Goal: Information Seeking & Learning: Find specific fact

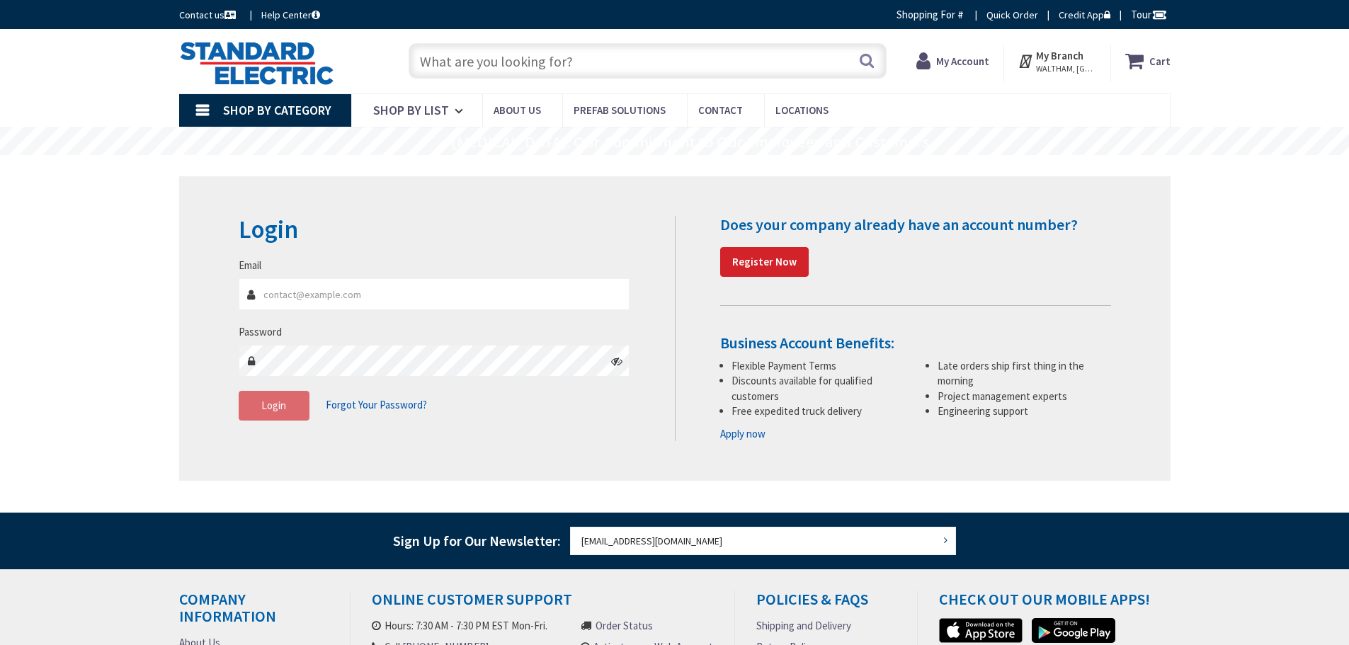
drag, startPoint x: 0, startPoint y: 0, endPoint x: 441, endPoint y: 60, distance: 445.3
click at [441, 60] on input "text" at bounding box center [648, 60] width 478 height 35
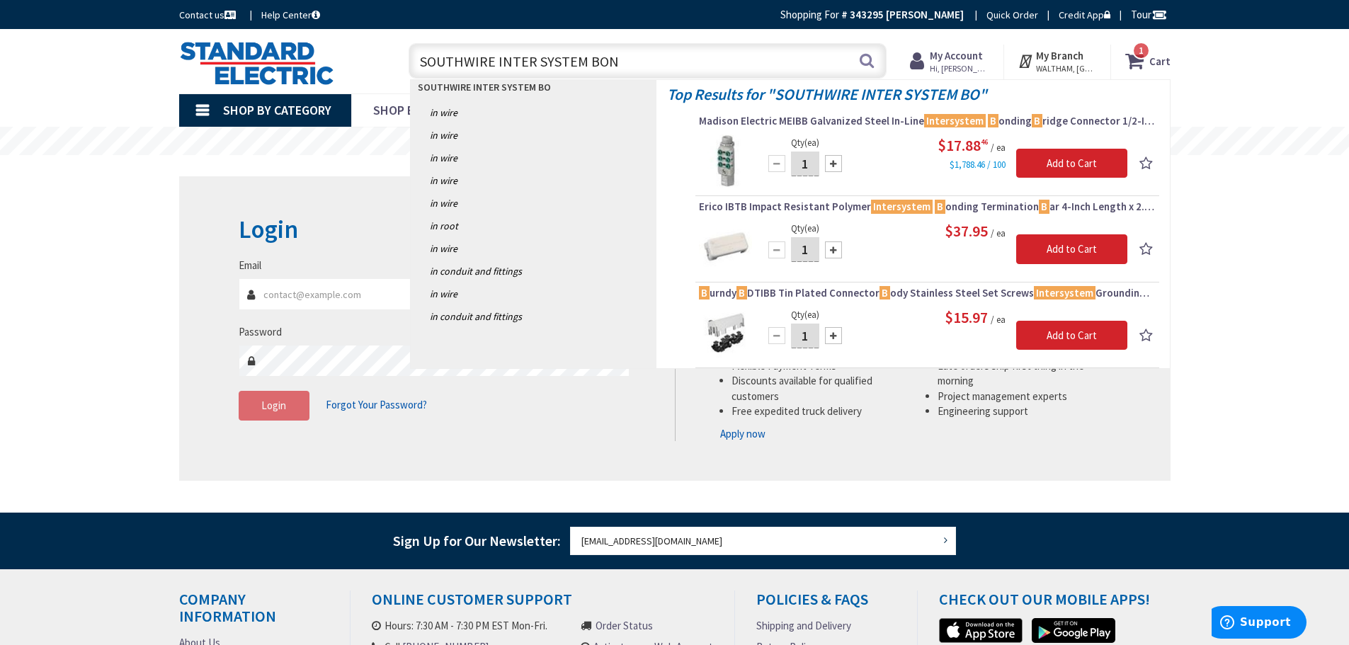
type input "SOUTHWIRE INTER SYSTEM BOND"
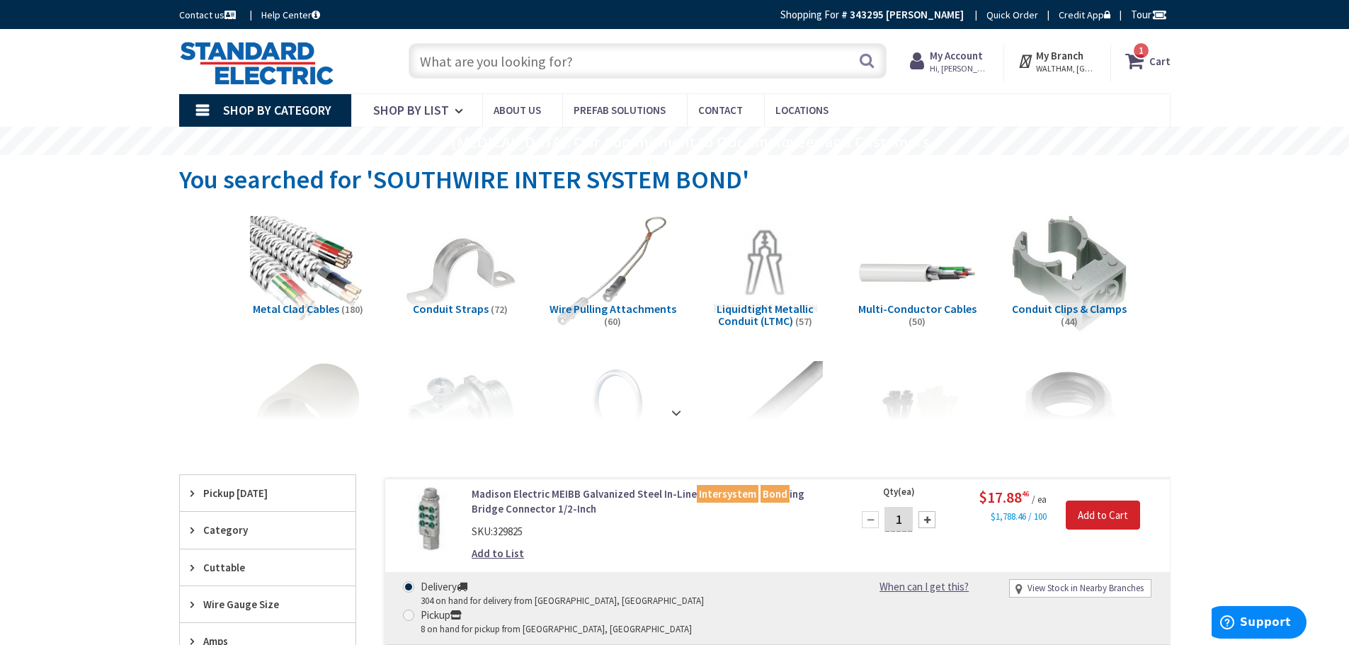
click at [455, 57] on input "text" at bounding box center [648, 60] width 478 height 35
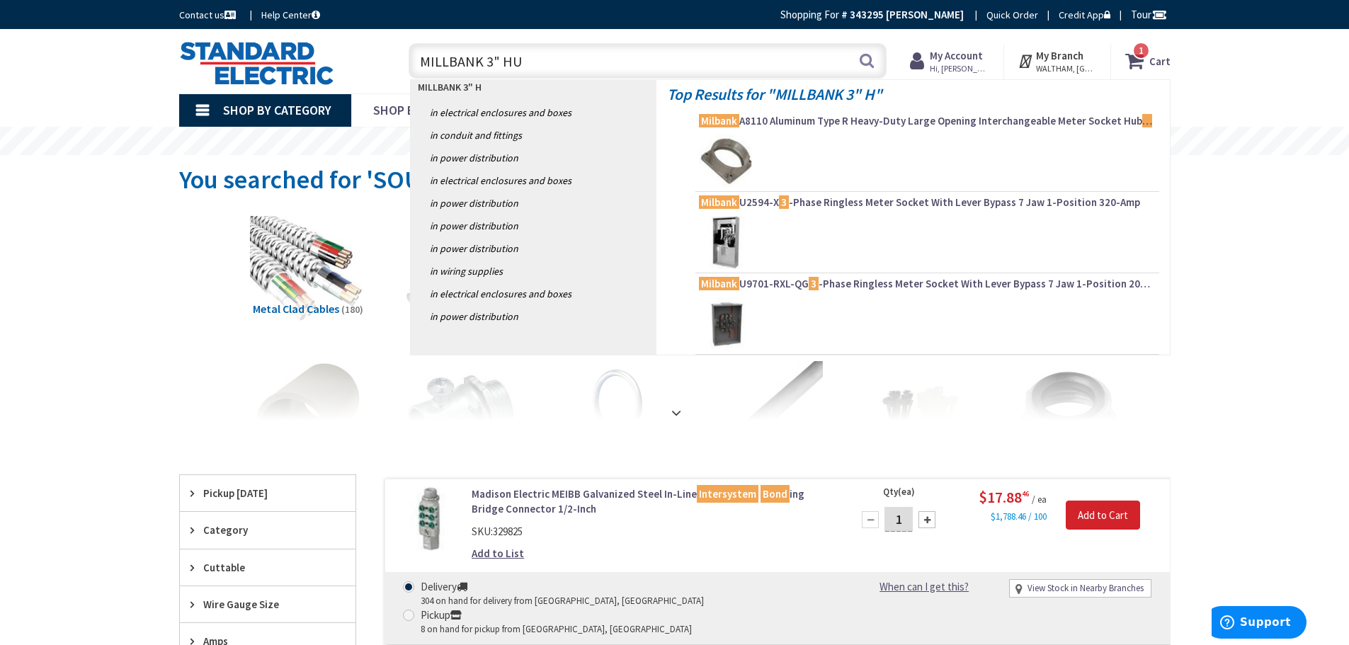
type input "MILLBANK 3" HUB"
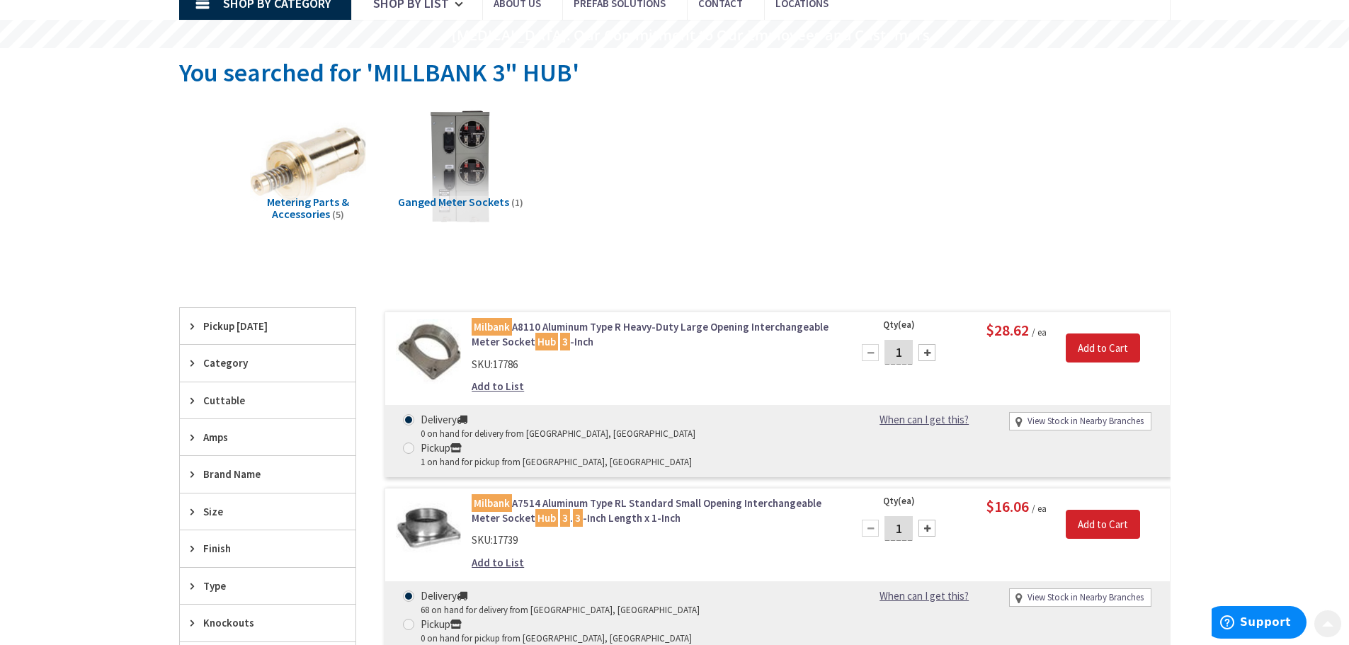
scroll to position [142, 0]
